Goal: Transaction & Acquisition: Purchase product/service

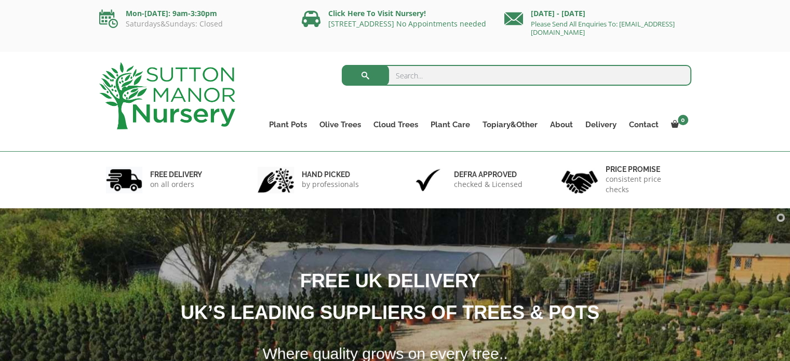
click at [410, 74] on input "search" at bounding box center [517, 75] width 350 height 21
type input "cobnut trees"
click at [679, 73] on input "cobnut trees" at bounding box center [517, 75] width 350 height 21
click at [411, 71] on input "search" at bounding box center [517, 75] width 350 height 21
type input "cobnut trees"
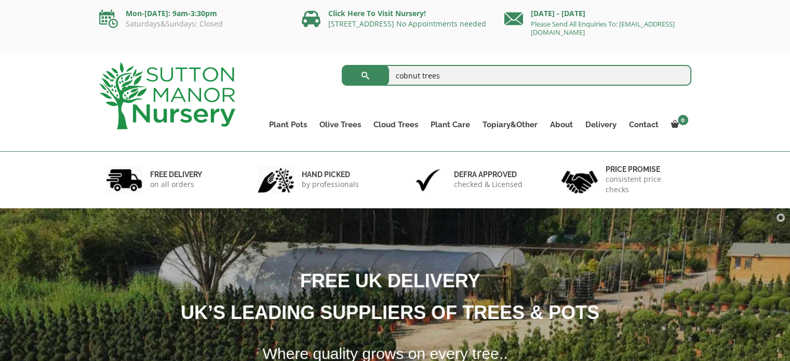
click at [358, 72] on button "submit" at bounding box center [365, 75] width 47 height 21
